Goal: Task Accomplishment & Management: Use online tool/utility

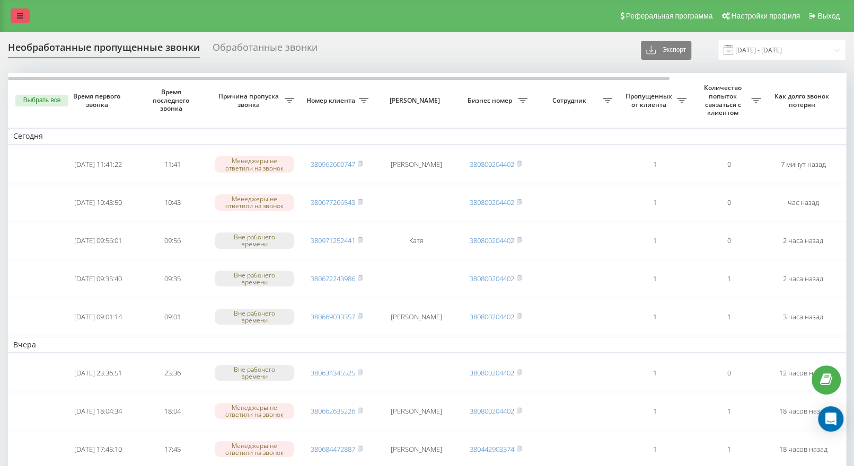
click at [16, 11] on link at bounding box center [20, 15] width 19 height 15
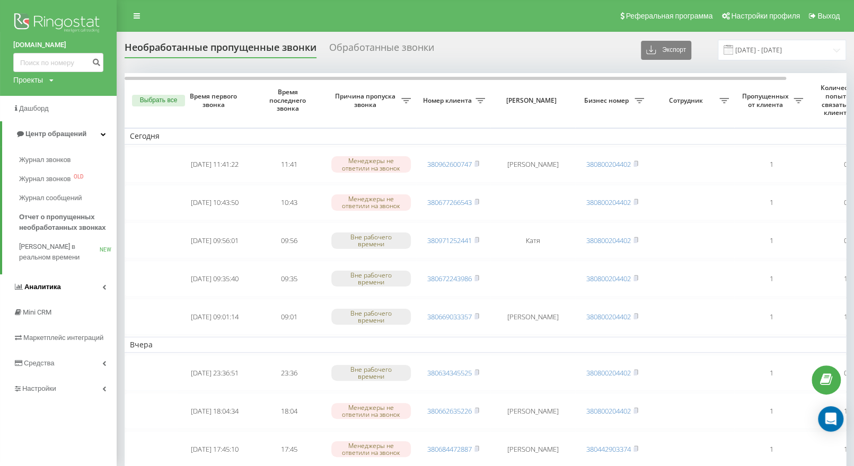
click at [67, 281] on link "Аналитика" at bounding box center [58, 287] width 117 height 25
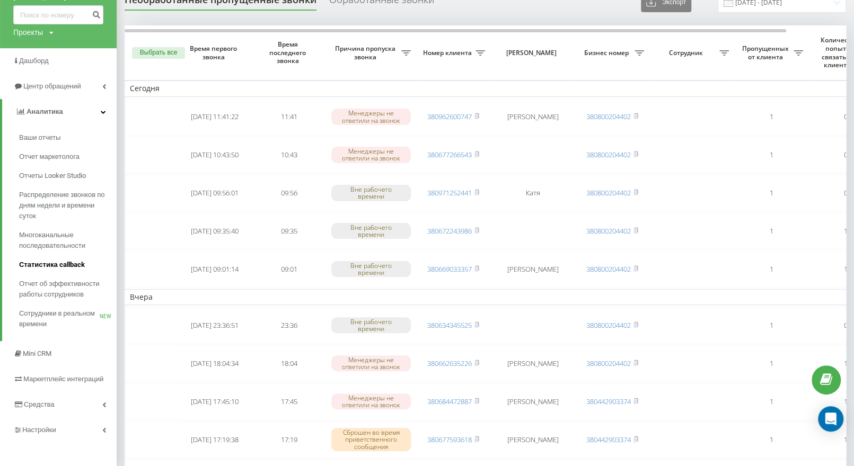
scroll to position [49, 0]
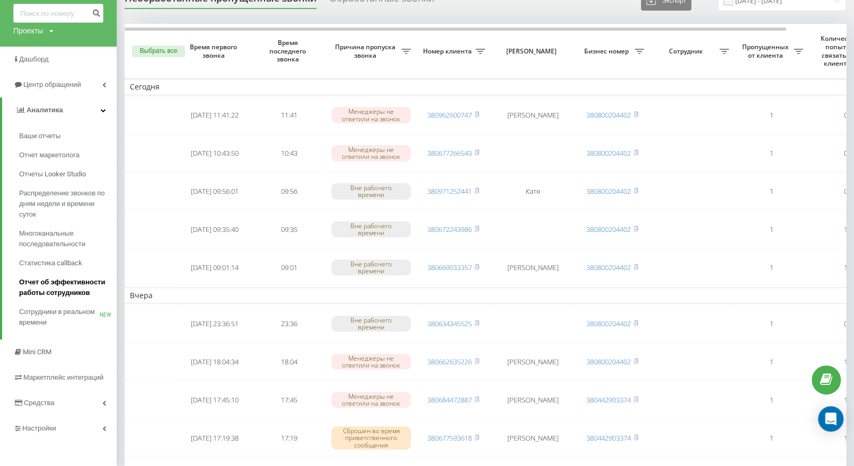
click at [72, 292] on span "Отчет об эффективности работы сотрудников" at bounding box center [65, 287] width 92 height 21
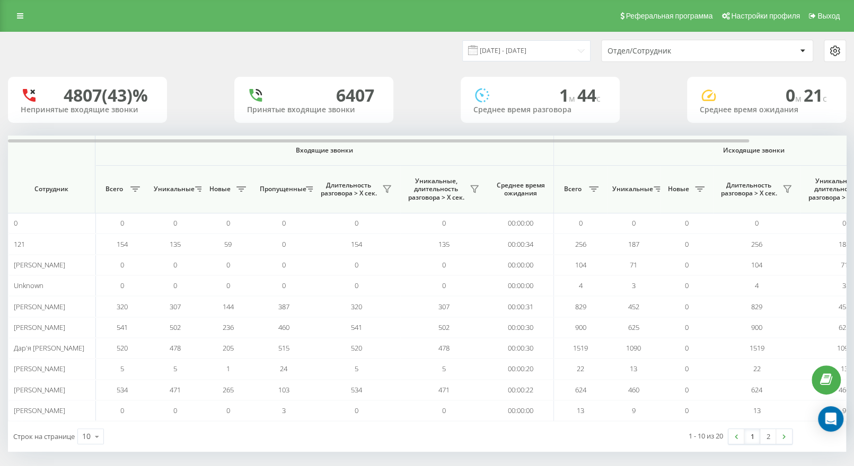
click at [645, 52] on div "Отдел/Сотрудник" at bounding box center [671, 51] width 127 height 9
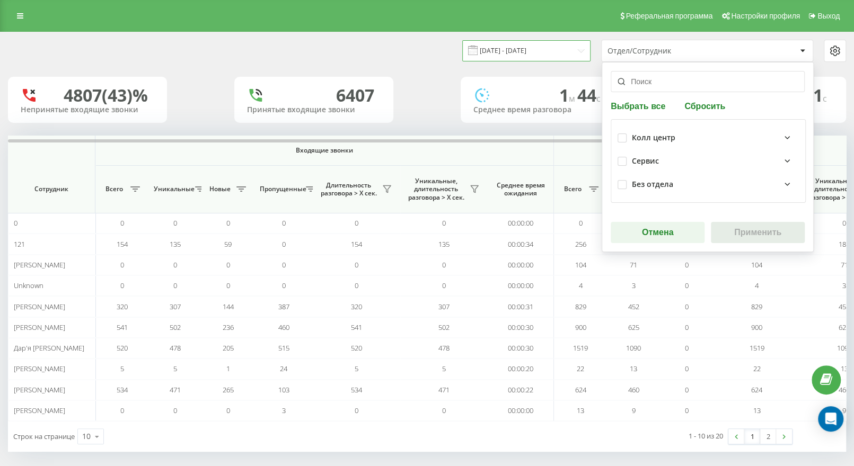
click at [530, 43] on input "[DATE] - [DATE]" at bounding box center [526, 50] width 128 height 21
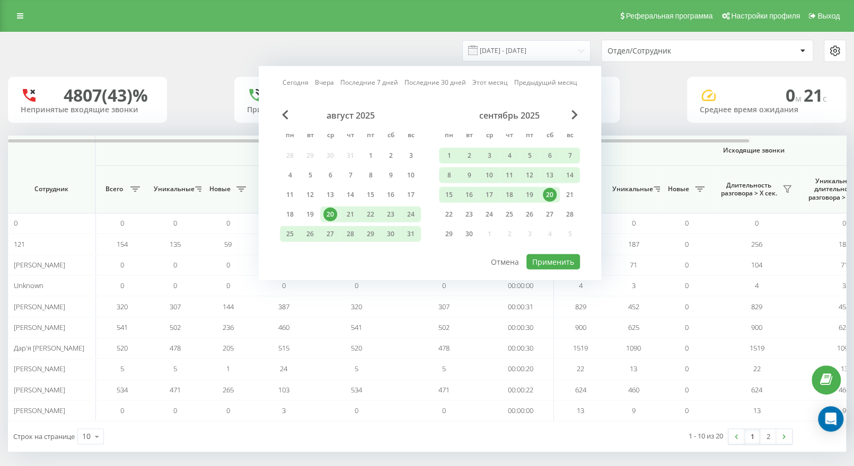
click at [554, 197] on div "20" at bounding box center [550, 195] width 14 height 14
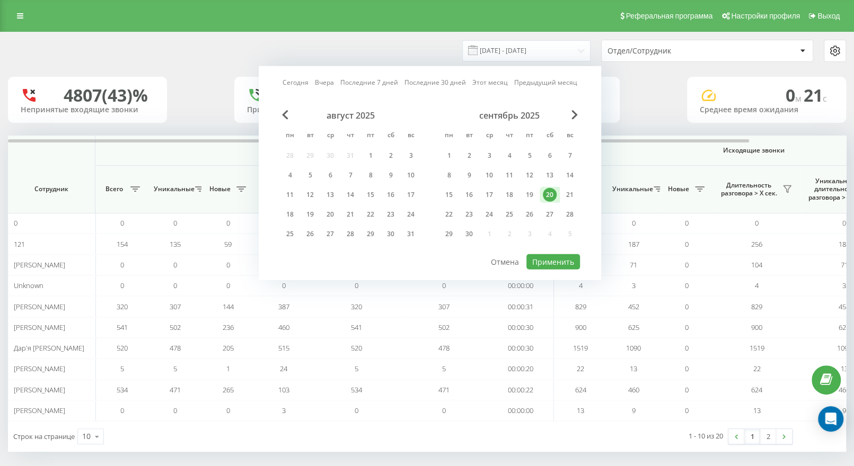
click at [554, 197] on div "20" at bounding box center [550, 195] width 14 height 14
click at [549, 266] on button "Применить" at bounding box center [553, 261] width 54 height 15
type input "20.09.2025 - 20.09.2025"
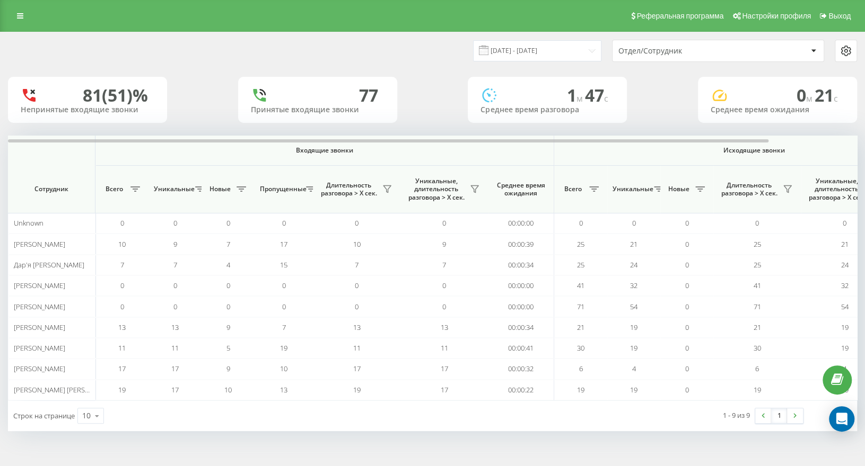
click at [694, 51] on div "Отдел/Сотрудник" at bounding box center [681, 51] width 127 height 9
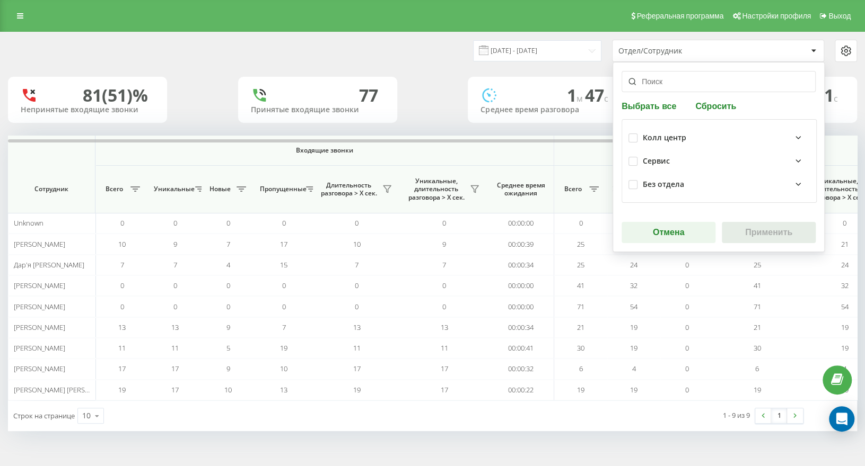
click at [657, 134] on div "Колл центр" at bounding box center [663, 138] width 43 height 9
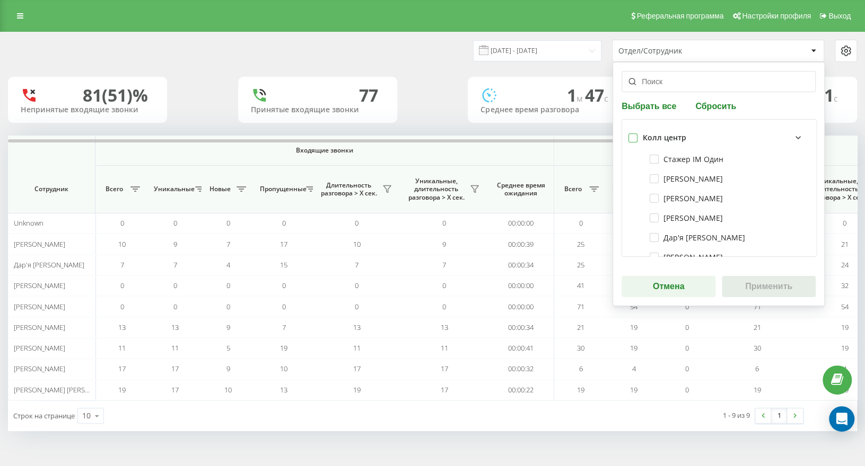
click at [632, 134] on label at bounding box center [632, 134] width 9 height 0
checkbox input "true"
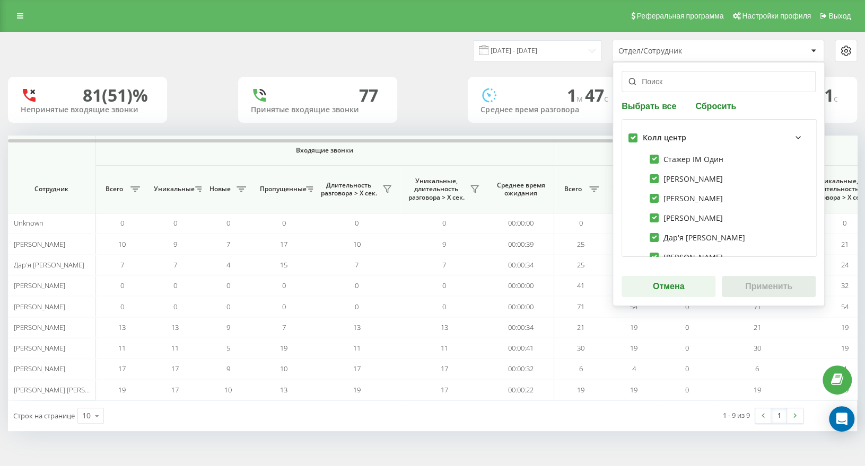
checkbox input "true"
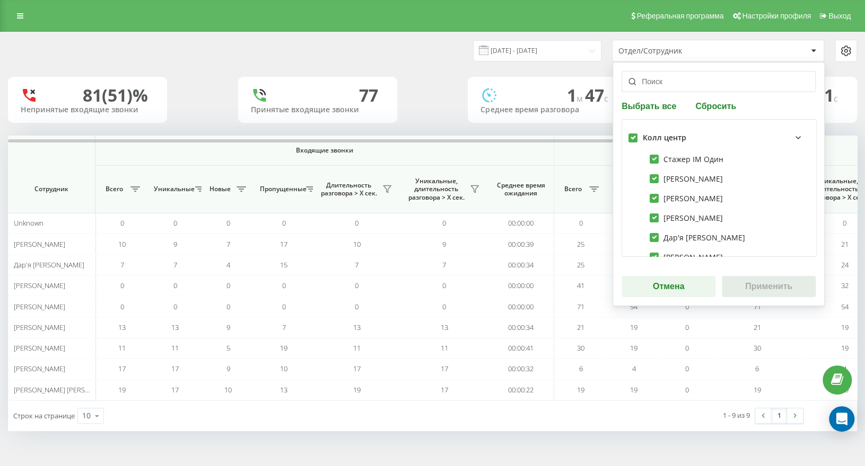
checkbox input "true"
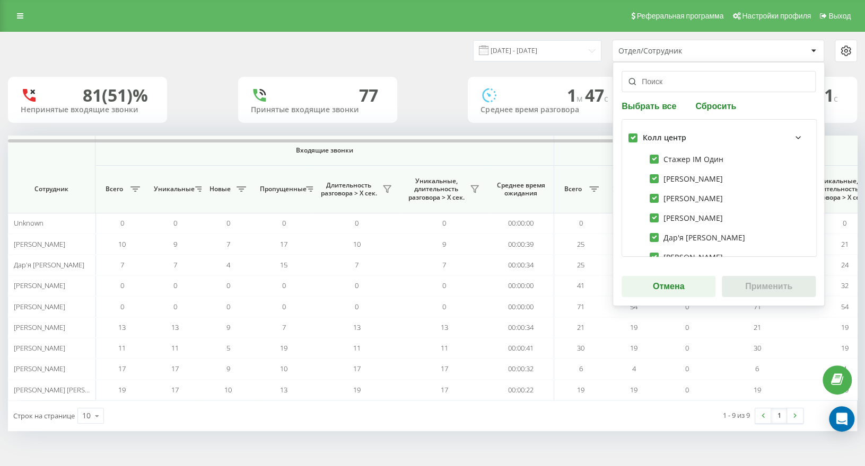
checkbox input "true"
click at [745, 292] on button "Применить" at bounding box center [768, 286] width 94 height 21
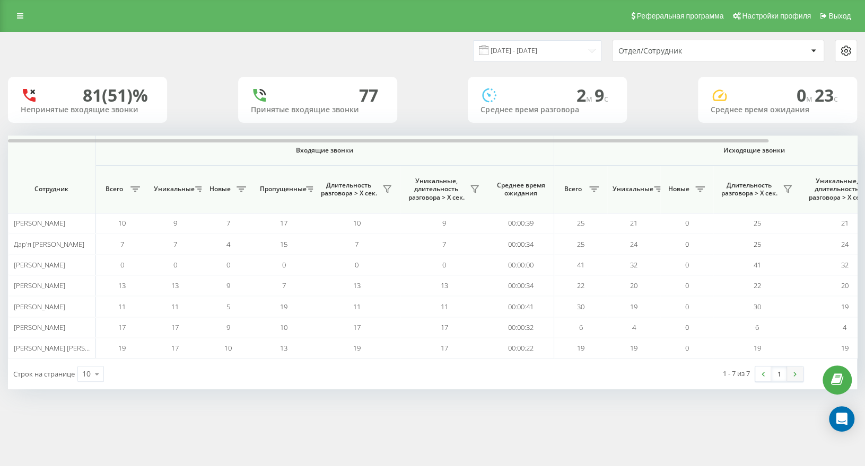
click at [796, 372] on img at bounding box center [794, 374] width 3 height 5
click at [274, 391] on div "20.09.2025 - 20.09.2025 Отдел/Сотрудник 81 (51)% Непринятые входящие звонки 77 …" at bounding box center [432, 221] width 865 height 379
click at [190, 96] on div "81 (51)% Непринятые входящие звонки 77 Принятые входящие звонки 2 м 9 c Среднее…" at bounding box center [432, 100] width 849 height 46
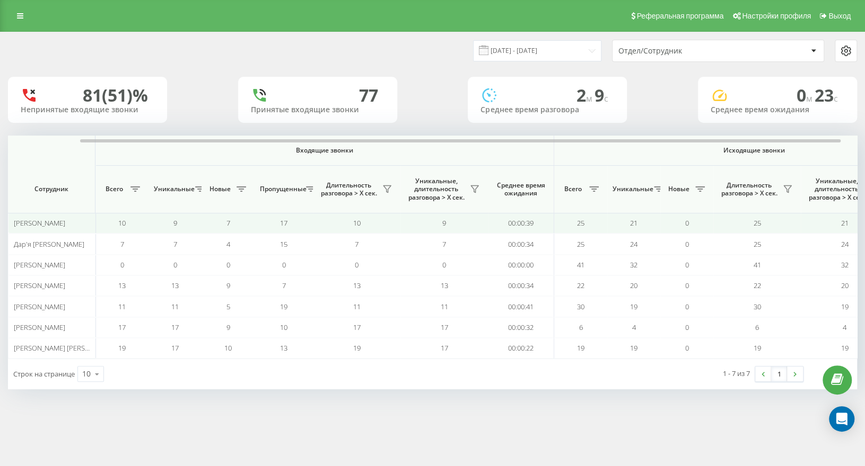
scroll to position [0, 98]
